Goal: Transaction & Acquisition: Purchase product/service

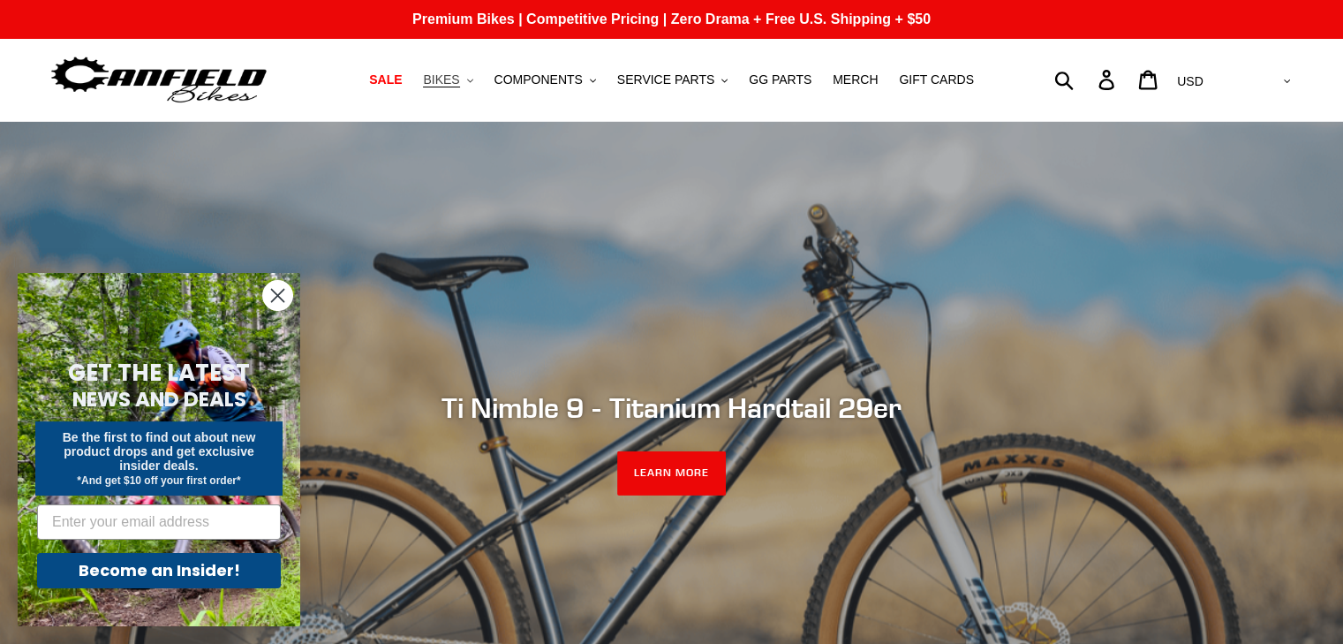
click at [459, 81] on span "BIKES" at bounding box center [441, 79] width 36 height 15
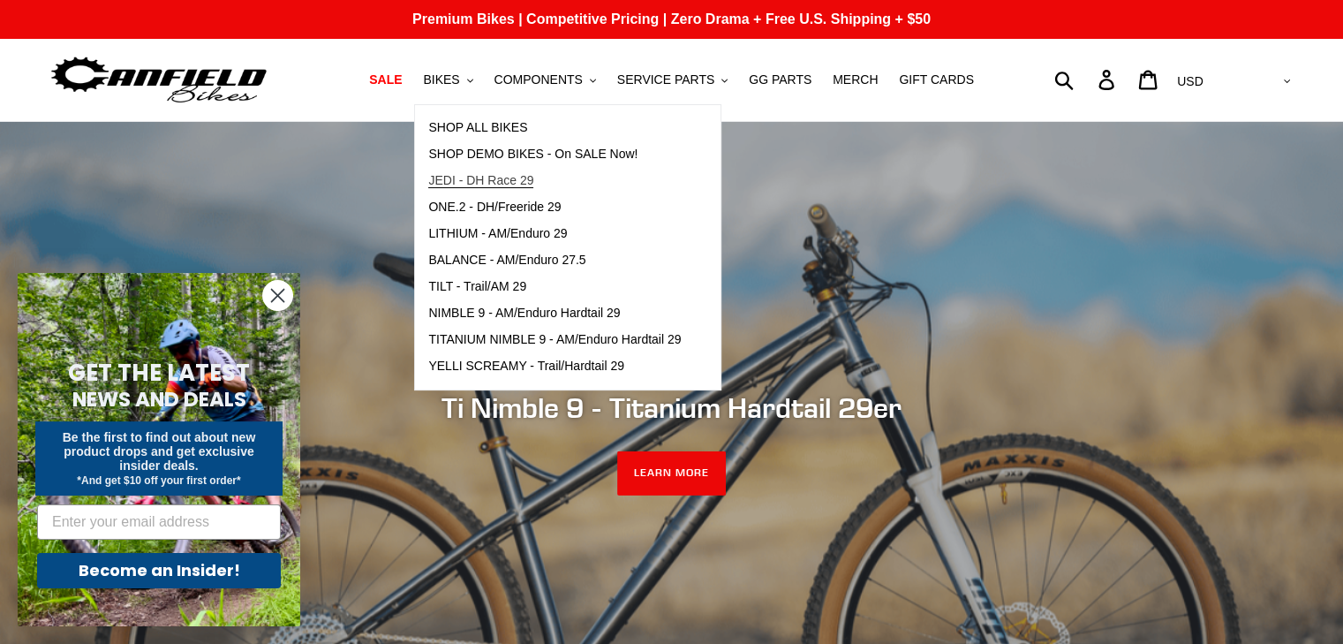
click at [533, 177] on span "JEDI - DH Race 29" at bounding box center [480, 180] width 105 height 15
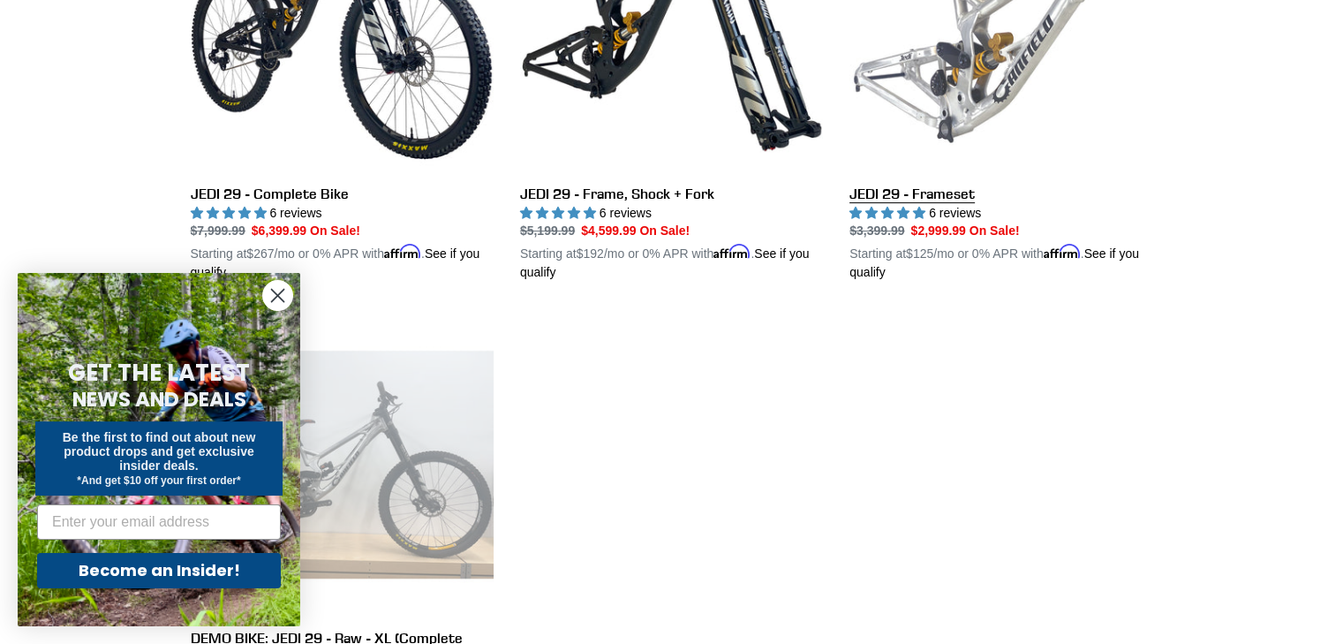
scroll to position [323, 0]
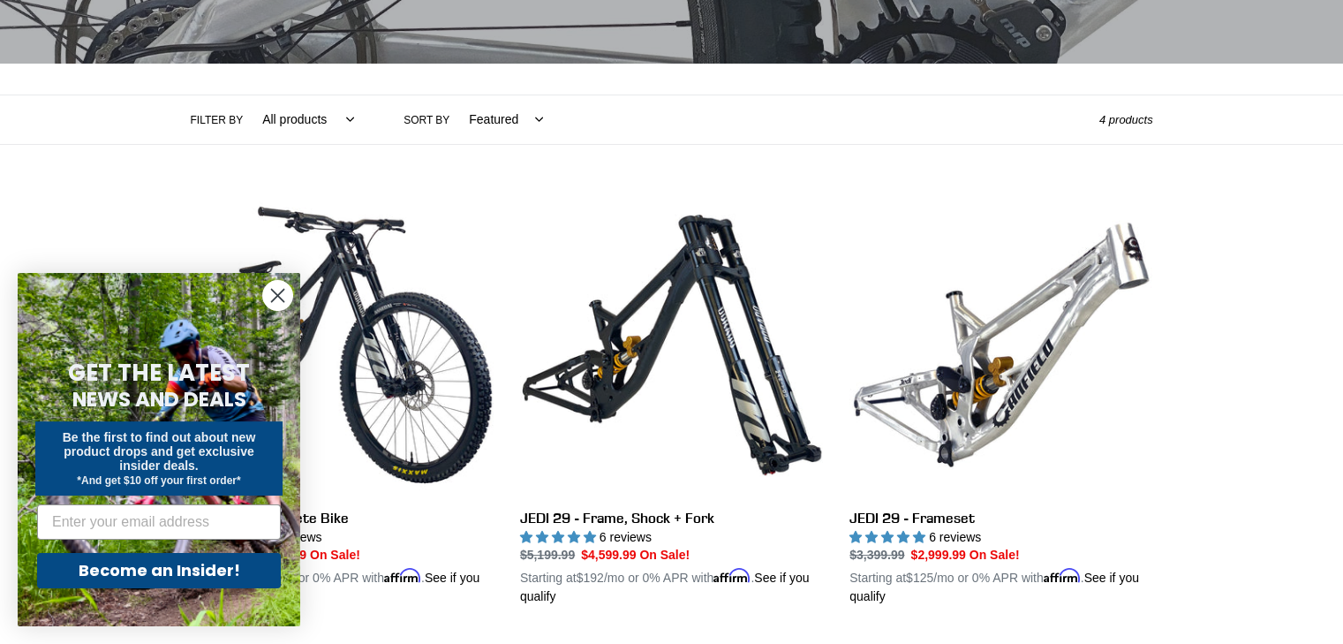
click at [275, 287] on circle "Close dialog" at bounding box center [277, 295] width 29 height 29
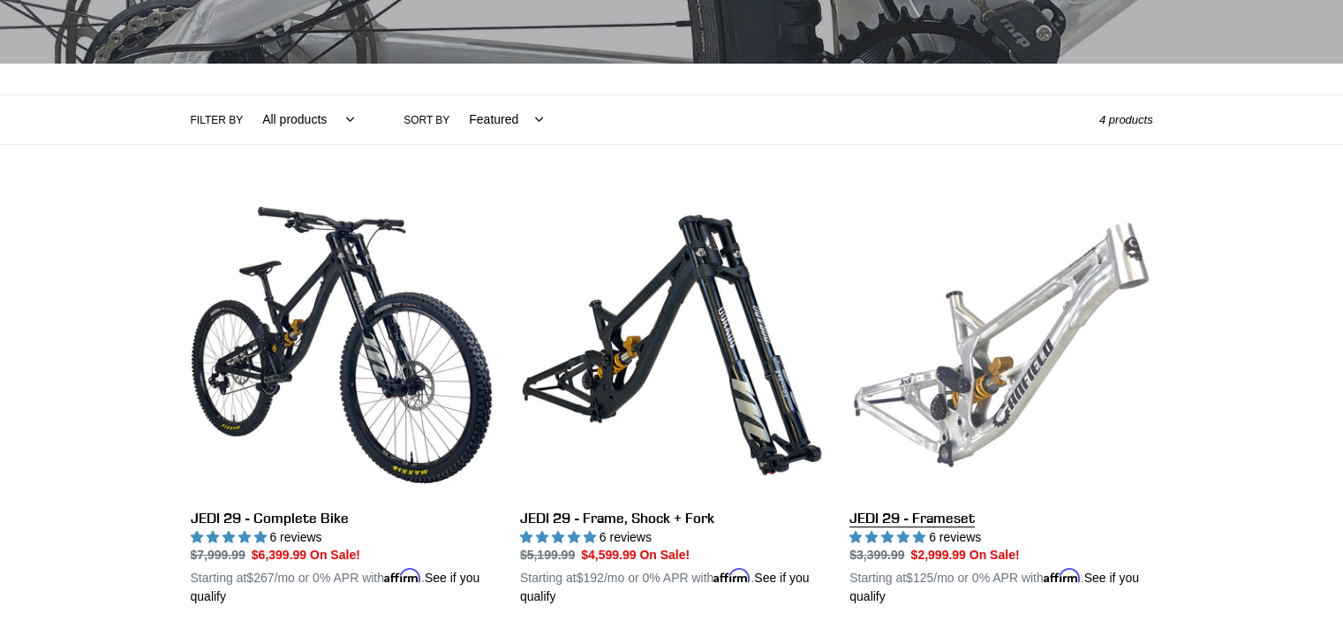
click at [1024, 310] on link "JEDI 29 - Frameset" at bounding box center [1001, 399] width 303 height 413
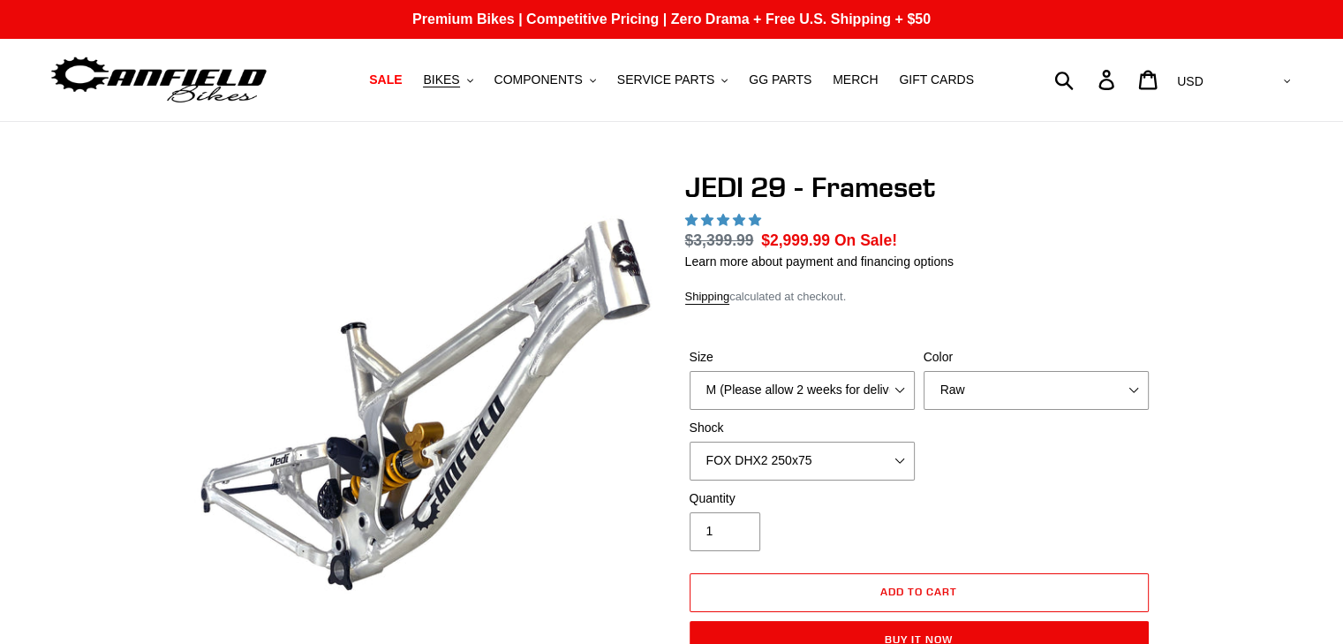
select select "highest-rating"
click at [815, 396] on select "M (Please allow 2 weeks for delivery) L (Please allow 2 weeks for delivery) XL" at bounding box center [802, 390] width 225 height 39
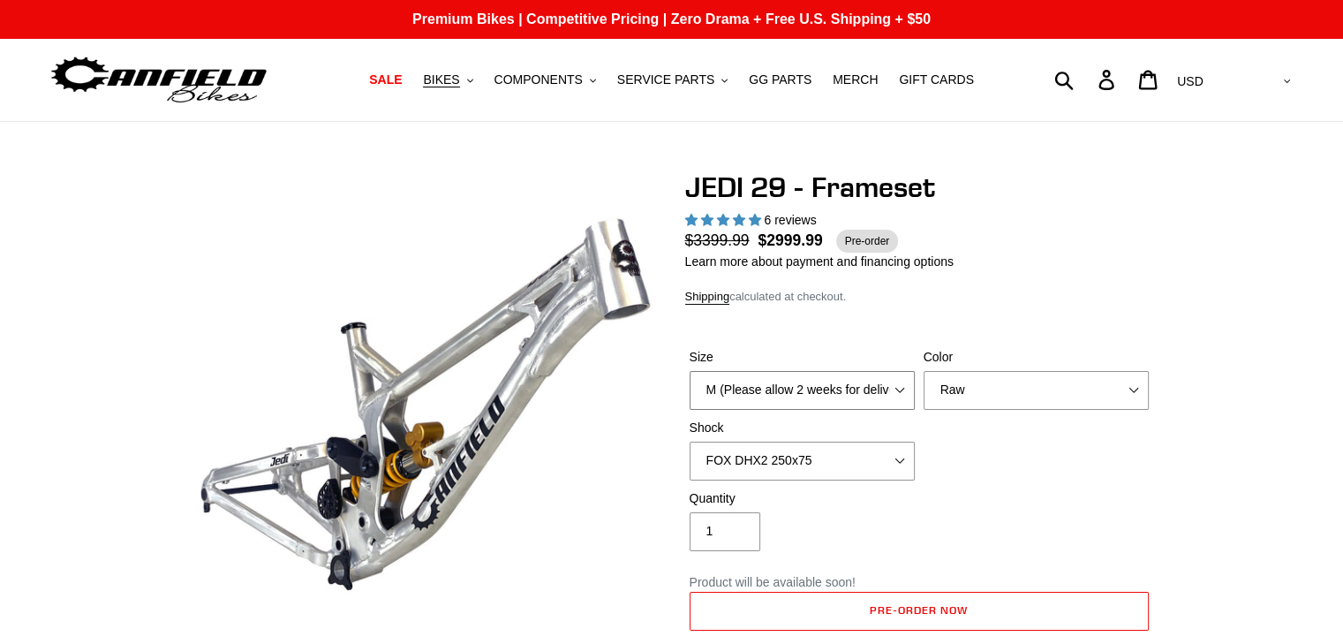
select select "XL"
click at [690, 371] on select "M (Please allow 2 weeks for delivery) L (Please allow 2 weeks for delivery) XL" at bounding box center [802, 390] width 225 height 39
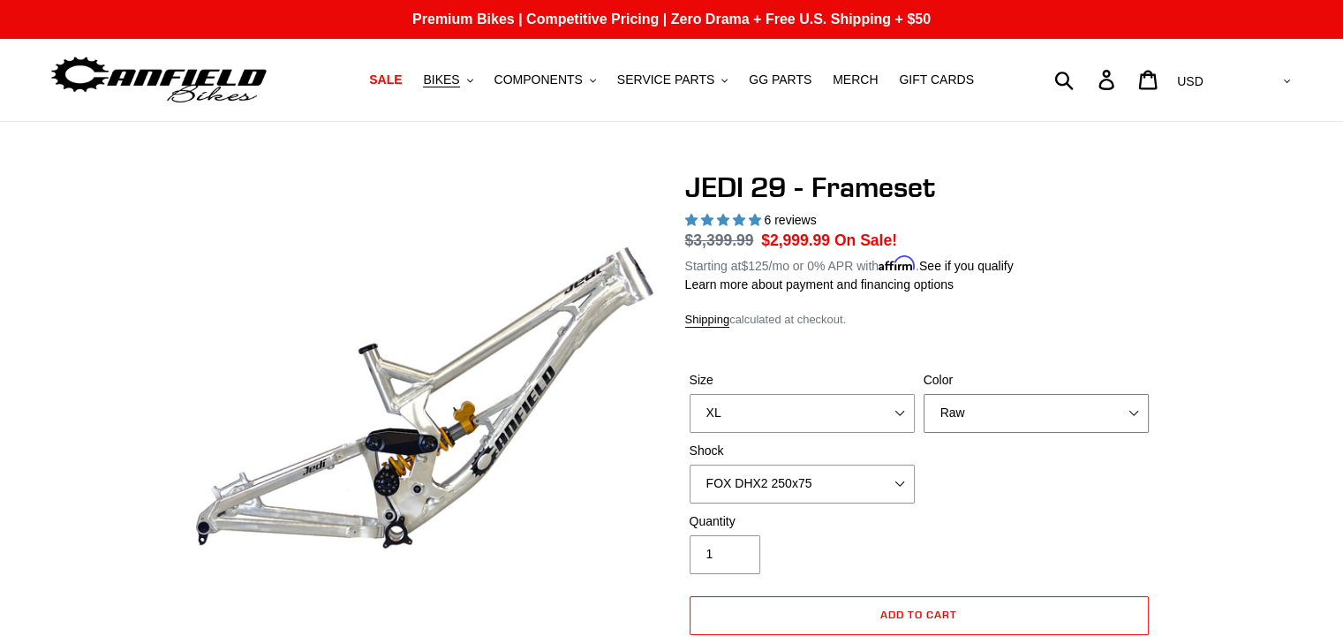
click at [979, 405] on select "Orange Raw Stealth Black" at bounding box center [1036, 413] width 225 height 39
click at [924, 394] on select "Orange Raw Stealth Black" at bounding box center [1036, 413] width 225 height 39
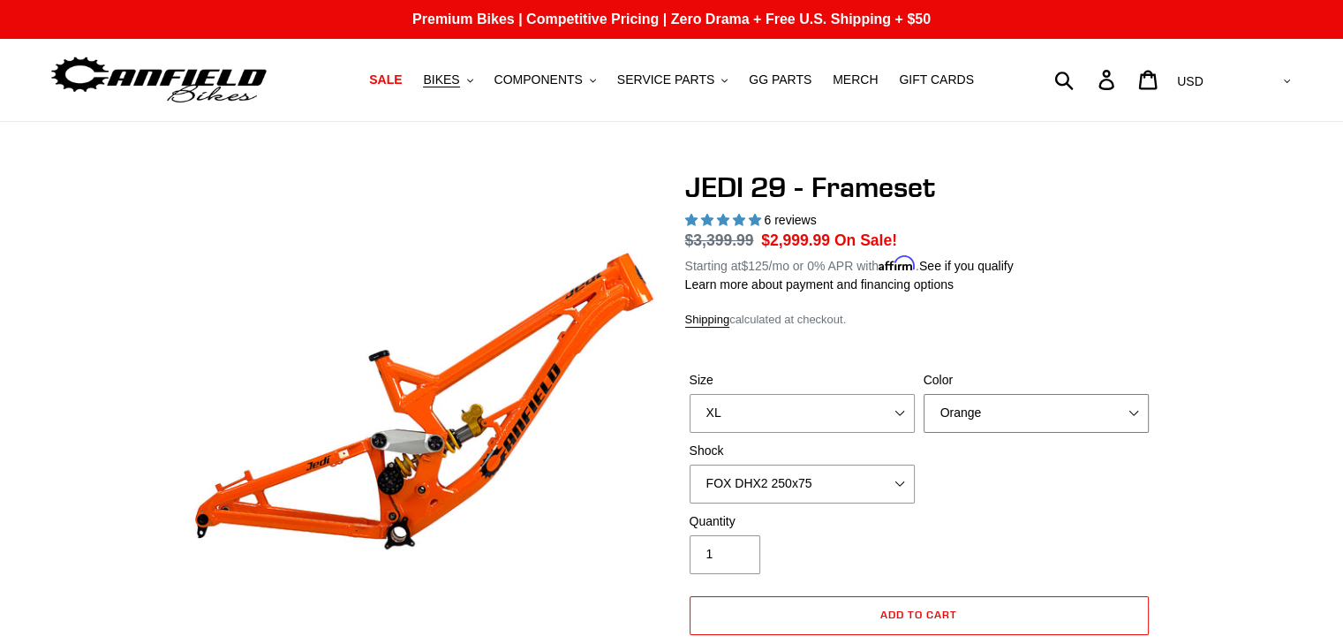
click at [973, 409] on select "Orange Raw Stealth Black" at bounding box center [1036, 413] width 225 height 39
select select "Stealth Black"
click at [924, 394] on select "Orange Raw Stealth Black" at bounding box center [1036, 413] width 225 height 39
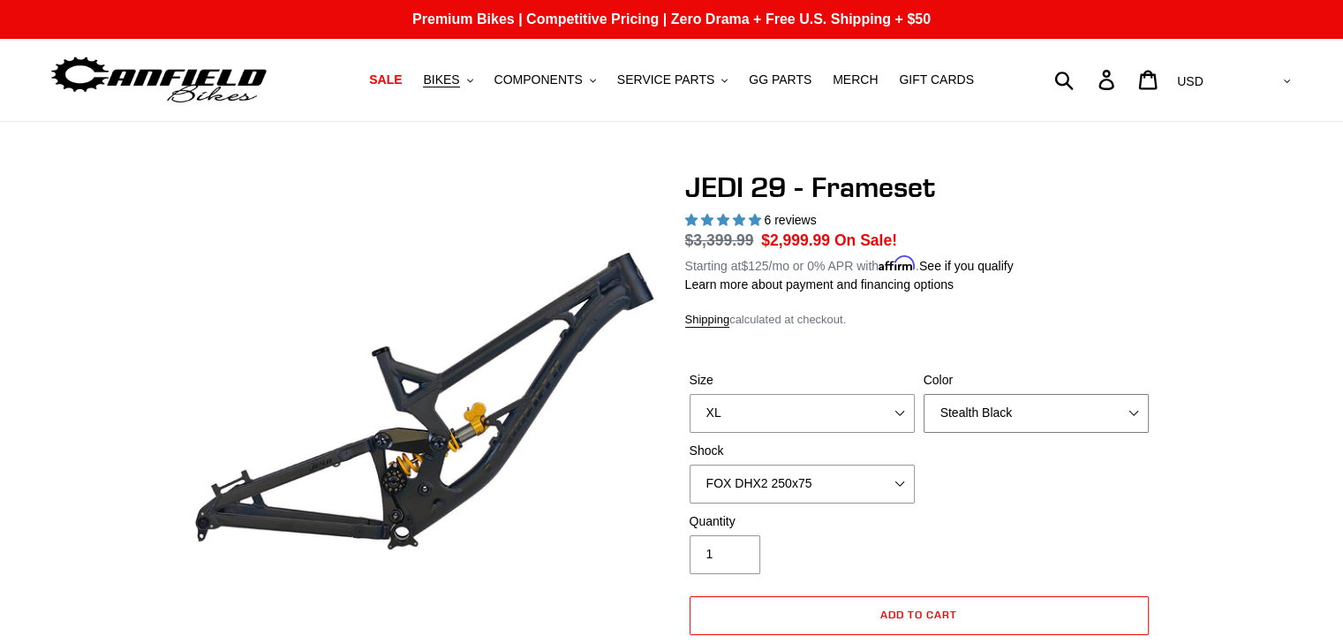
click at [977, 409] on select "Orange Raw Stealth Black" at bounding box center [1036, 413] width 225 height 39
click at [867, 462] on div "Shock No Shock FOX DHX2 250x75 RockShox Vivid Ultimate DH 250x75 EXT e-Storia L…" at bounding box center [802, 473] width 234 height 62
click at [850, 474] on select "No Shock FOX DHX2 250x75 RockShox Vivid Ultimate DH 250x75 EXT e-Storia LOX V3" at bounding box center [802, 484] width 225 height 39
select select "No Shock"
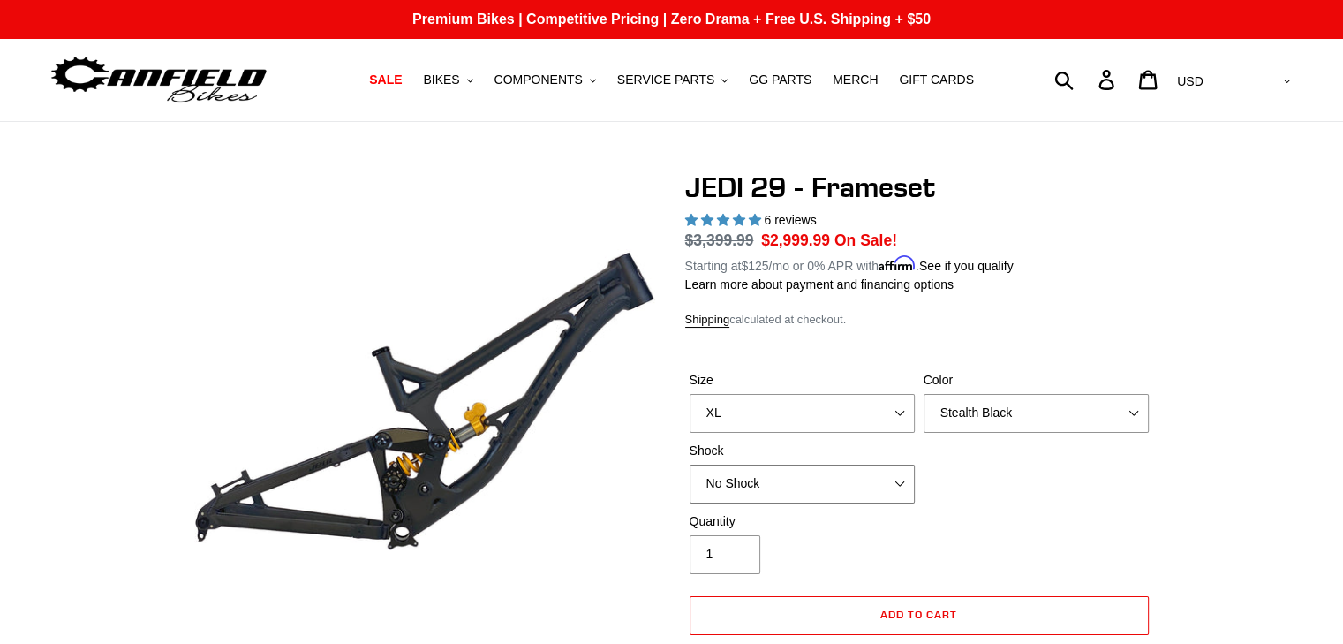
click at [690, 465] on select "No Shock FOX DHX2 250x75 RockShox Vivid Ultimate DH 250x75 EXT e-Storia LOX V3" at bounding box center [802, 484] width 225 height 39
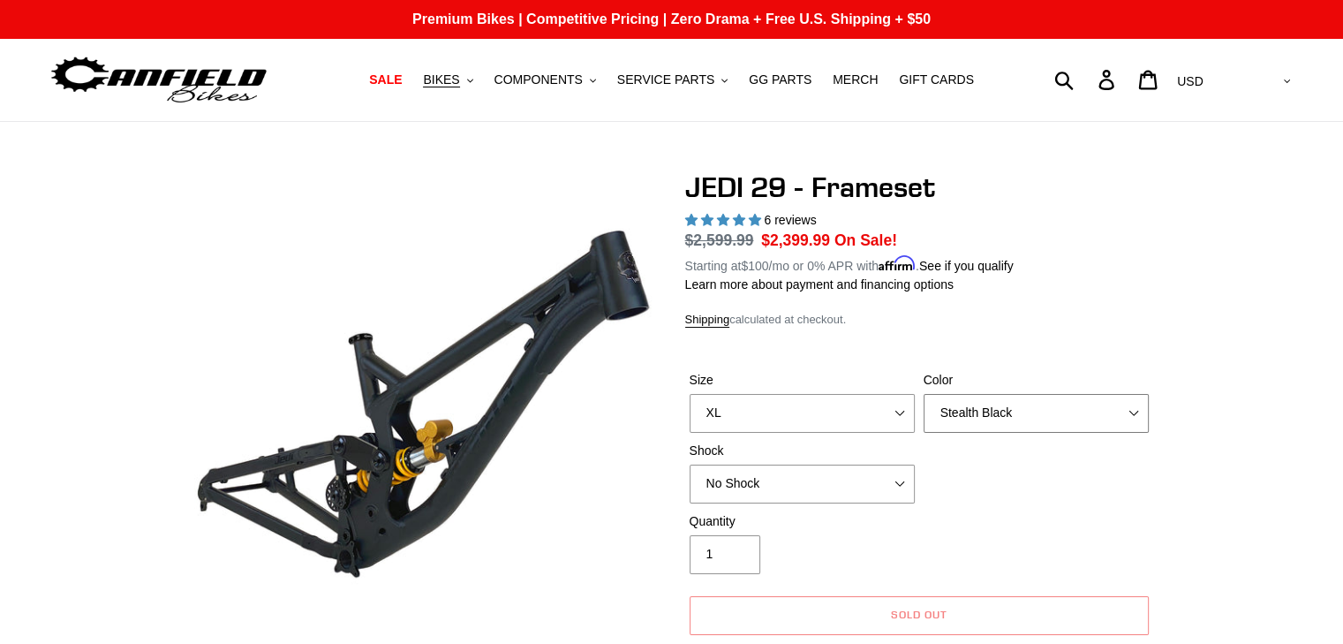
click at [979, 404] on select "Orange Raw Stealth Black" at bounding box center [1036, 413] width 225 height 39
click at [924, 394] on select "Orange Raw Stealth Black" at bounding box center [1036, 413] width 225 height 39
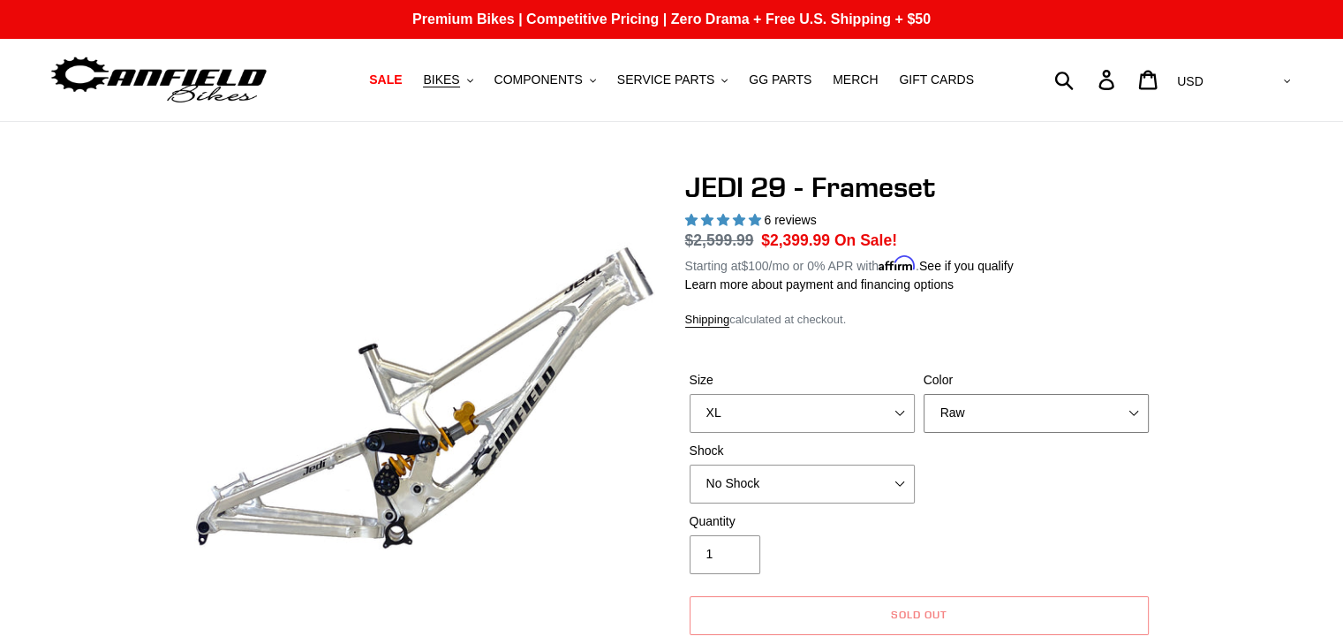
click at [979, 416] on select "Orange Raw Stealth Black" at bounding box center [1036, 413] width 225 height 39
select select "Orange"
click at [924, 394] on select "Orange Raw Stealth Black" at bounding box center [1036, 413] width 225 height 39
